Goal: Navigation & Orientation: Find specific page/section

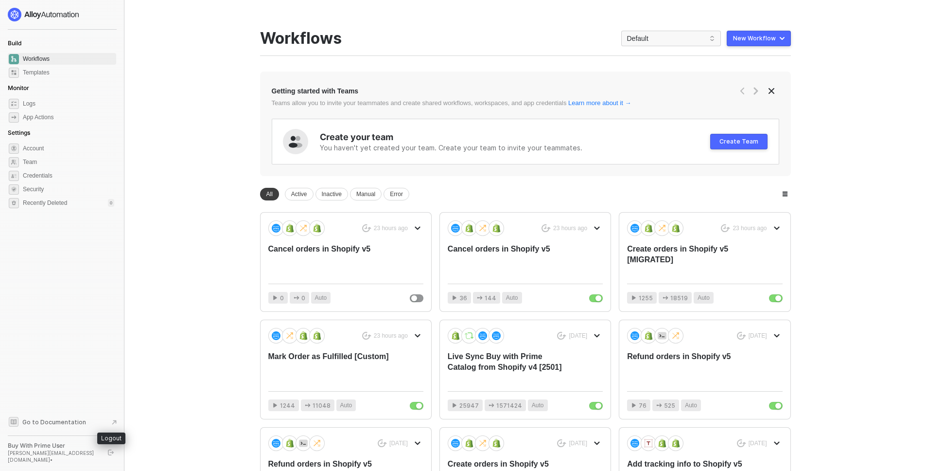
click at [116, 451] on button "button" at bounding box center [111, 452] width 12 height 12
